Goal: Task Accomplishment & Management: Manage account settings

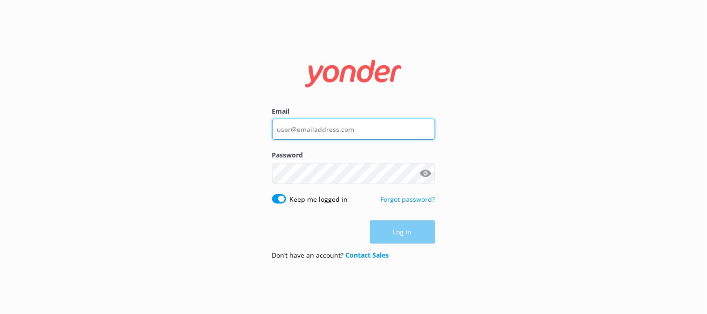
click at [300, 128] on input "Email" at bounding box center [353, 129] width 163 height 21
type input "i"
type input "[EMAIL_ADDRESS][DOMAIN_NAME]"
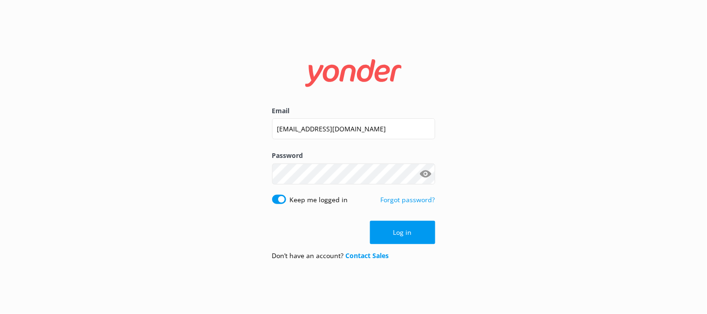
click at [425, 177] on button "Show password" at bounding box center [426, 174] width 19 height 19
click at [417, 236] on button "Log in" at bounding box center [402, 232] width 65 height 23
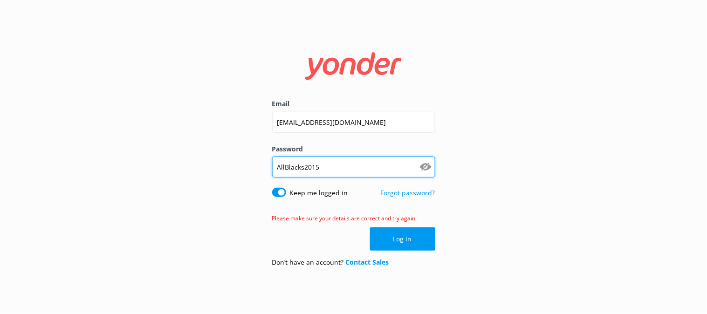
click at [334, 169] on input "AllBlacks2015" at bounding box center [353, 167] width 163 height 21
type input "AllBlacks2015!"
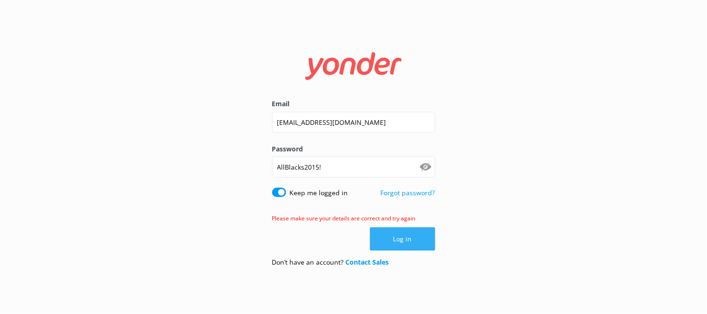
click at [406, 245] on button "Log in" at bounding box center [402, 238] width 65 height 23
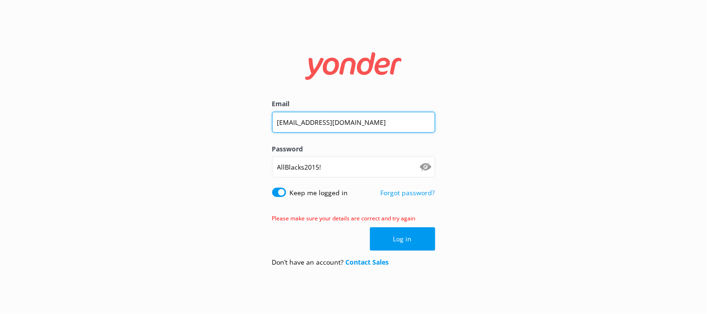
click at [306, 123] on input "[EMAIL_ADDRESS][DOMAIN_NAME]" at bounding box center [353, 122] width 163 height 21
type input "[EMAIL_ADDRESS][DOMAIN_NAME]"
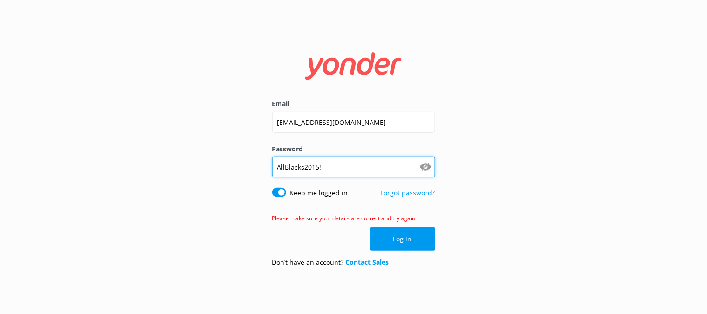
click at [333, 169] on input "AllBlacks2015!" at bounding box center [353, 167] width 163 height 21
type input "AllBlacks2015"
click button "Log in" at bounding box center [402, 238] width 65 height 23
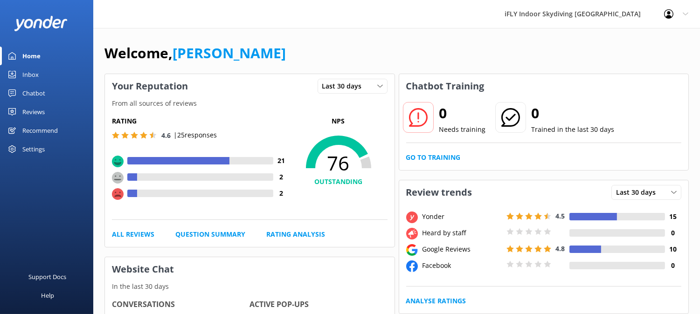
click at [64, 73] on link "Inbox" at bounding box center [46, 74] width 93 height 19
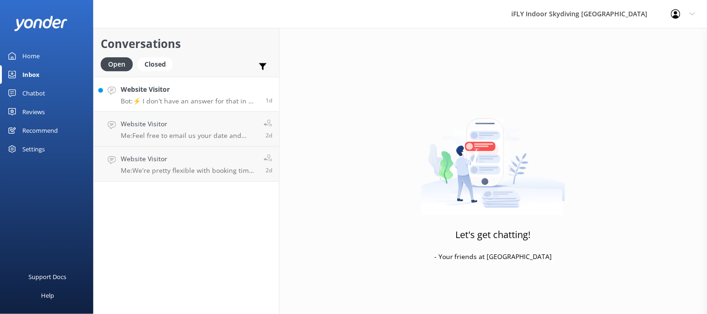
click at [180, 97] on p "Bot: ⚡ I don't have an answer for that in my knowledge base. Please try and rep…" at bounding box center [190, 101] width 138 height 8
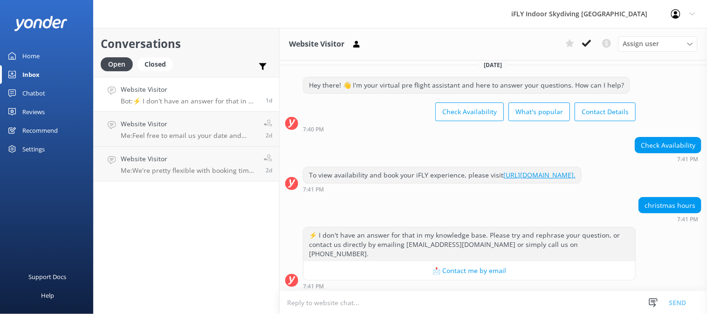
scroll to position [11, 0]
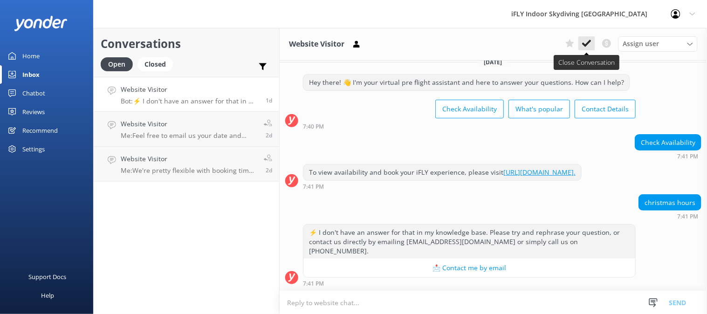
click at [588, 43] on use at bounding box center [586, 43] width 9 height 7
